Goal: Find specific page/section: Find specific page/section

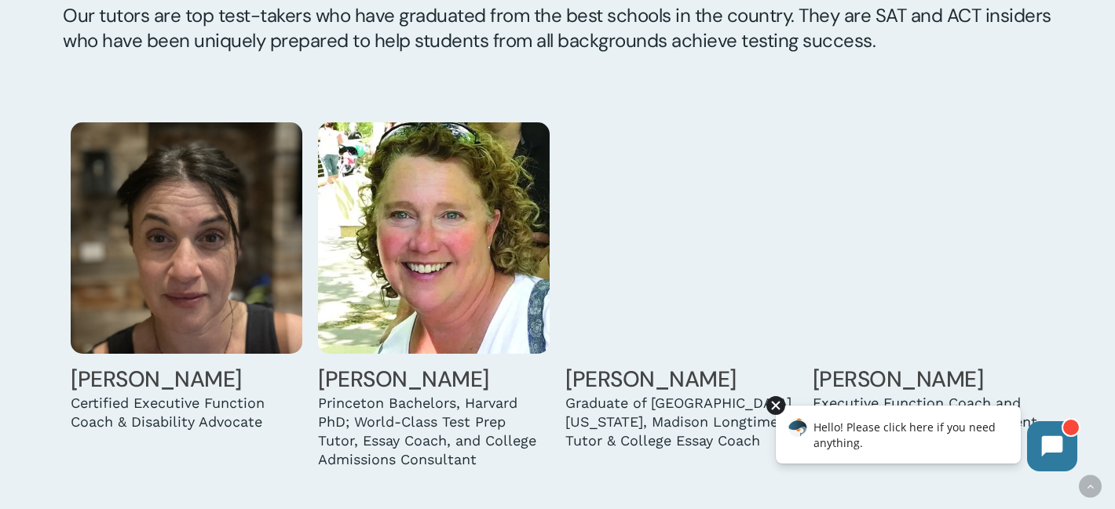
scroll to position [1373, 0]
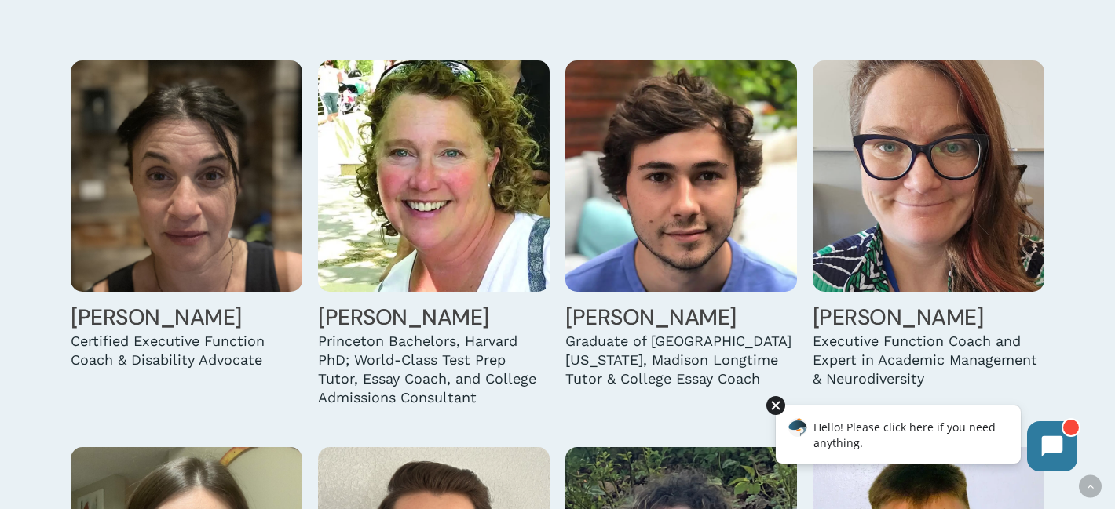
click at [777, 404] on div at bounding box center [775, 405] width 19 height 19
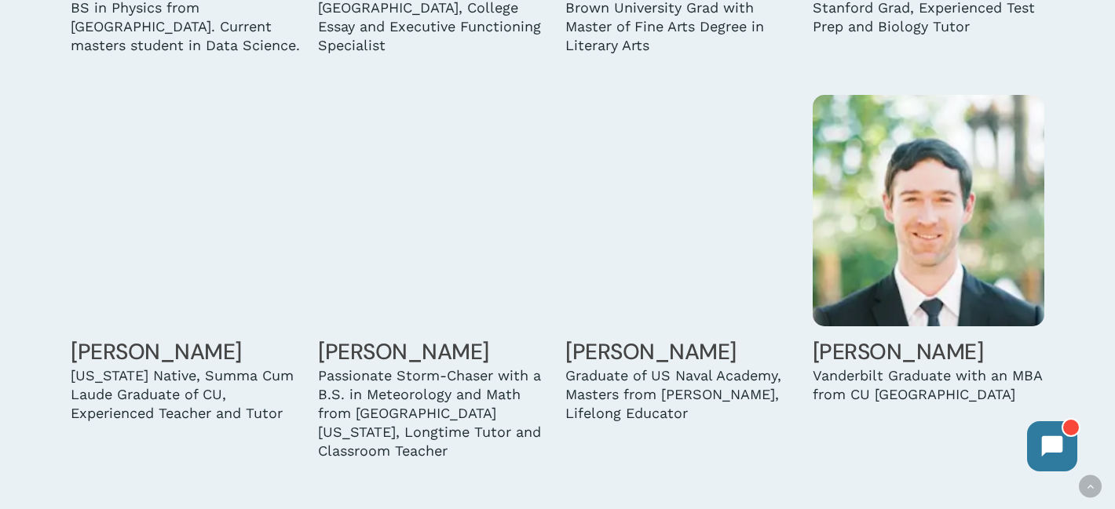
scroll to position [2851, 0]
